Goal: Task Accomplishment & Management: Use online tool/utility

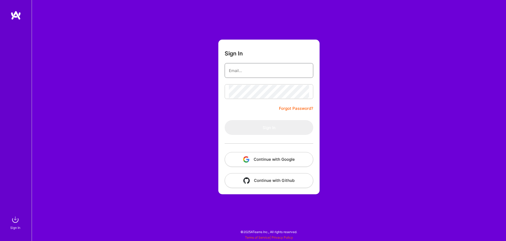
type input "[EMAIL_ADDRESS][DOMAIN_NAME]"
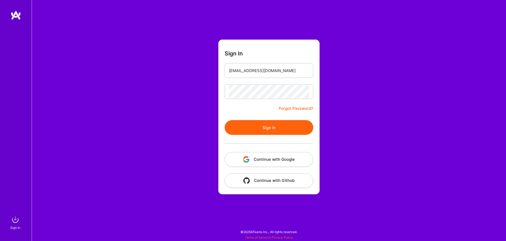
click at [268, 129] on button "Sign In" at bounding box center [269, 127] width 89 height 15
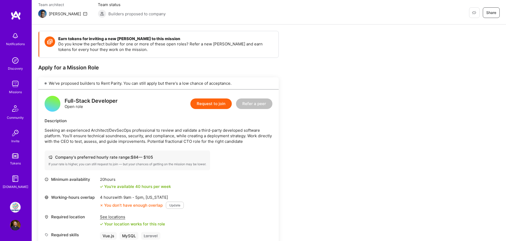
scroll to position [49, 0]
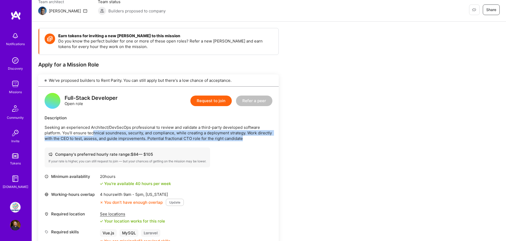
drag, startPoint x: 93, startPoint y: 133, endPoint x: 249, endPoint y: 139, distance: 156.4
click at [249, 139] on p "Seeking an experienced Architect/DevSecOps professional to review and validate …" at bounding box center [159, 132] width 228 height 17
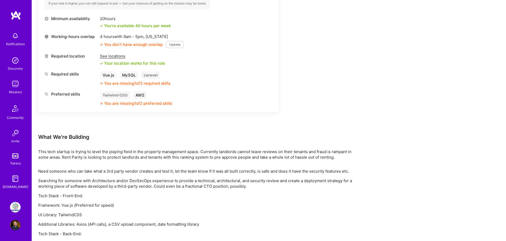
scroll to position [226, 0]
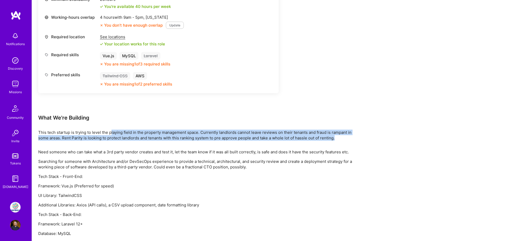
drag, startPoint x: 111, startPoint y: 132, endPoint x: 354, endPoint y: 136, distance: 242.4
click at [354, 136] on p "This tech startup is trying to level the playing field in the property manageme…" at bounding box center [196, 134] width 316 height 11
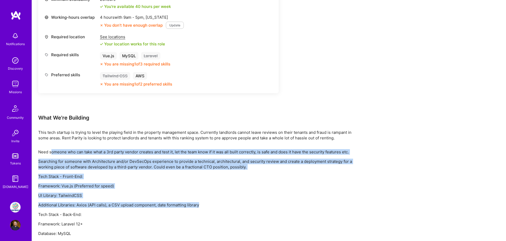
drag, startPoint x: 52, startPoint y: 152, endPoint x: 222, endPoint y: 203, distance: 177.6
click at [222, 203] on div "Need someone who can take what a 3rd party vendor creates and test it, let the …" at bounding box center [196, 197] width 316 height 96
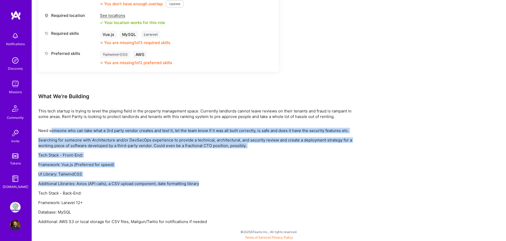
scroll to position [247, 0]
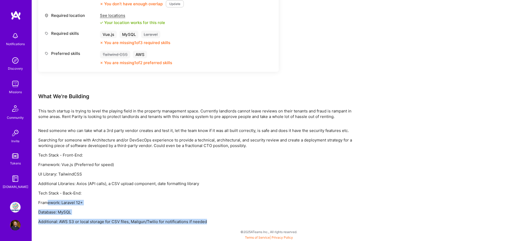
drag, startPoint x: 47, startPoint y: 202, endPoint x: 110, endPoint y: 225, distance: 67.4
click at [110, 225] on div "Earn tokens for inviting a new [PERSON_NAME] to this mission Do you know the pe…" at bounding box center [269, 31] width 474 height 417
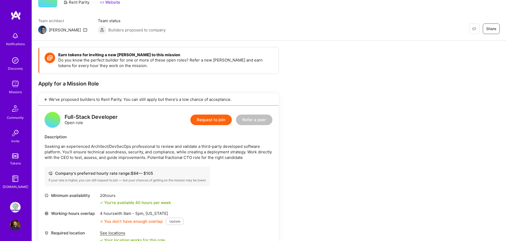
scroll to position [40, 0]
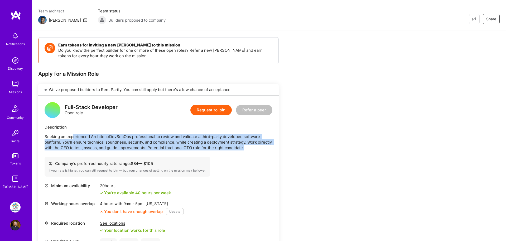
drag, startPoint x: 73, startPoint y: 135, endPoint x: 175, endPoint y: 153, distance: 103.5
click at [175, 153] on div "Full-Stack Developer Open role Request to join Refer a peer Description Seeking…" at bounding box center [158, 187] width 240 height 183
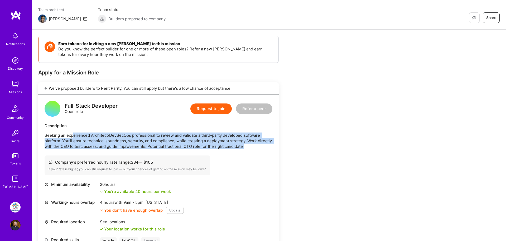
click at [175, 153] on div "Full-Stack Developer Open role Request to join Refer a peer Description Seeking…" at bounding box center [158, 185] width 240 height 183
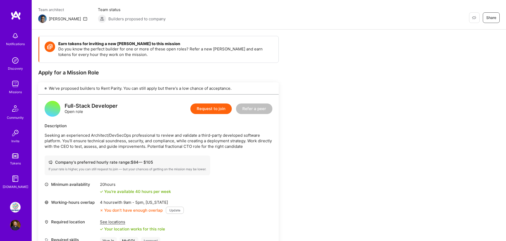
click at [175, 153] on div "Full-Stack Developer Open role Request to join Refer a peer Description Seeking…" at bounding box center [158, 185] width 240 height 183
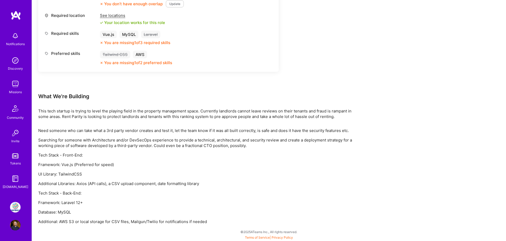
scroll to position [247, 0]
click at [358, 133] on div "Earn tokens for inviting a new [PERSON_NAME] to this mission Do you know the pe…" at bounding box center [269, 31] width 474 height 417
